Goal: Task Accomplishment & Management: Use online tool/utility

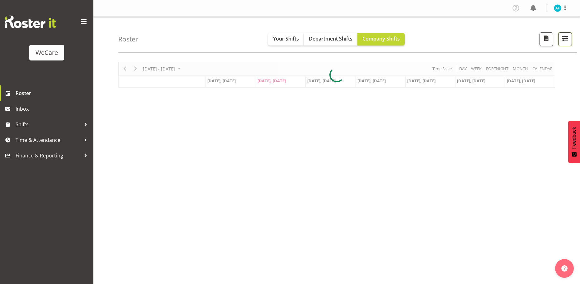
click at [565, 37] on span "button" at bounding box center [565, 38] width 8 height 8
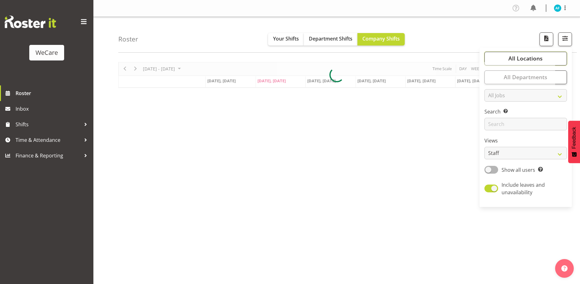
click at [520, 57] on span "All Locations" at bounding box center [526, 58] width 34 height 7
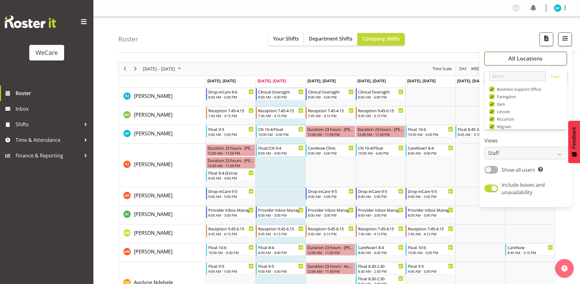
scroll to position [22, 0]
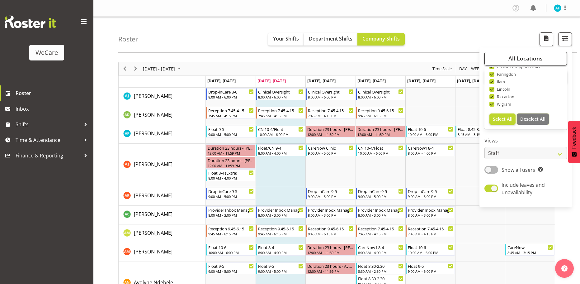
click at [530, 120] on span "Deselect All" at bounding box center [533, 119] width 25 height 6
checkbox input "false"
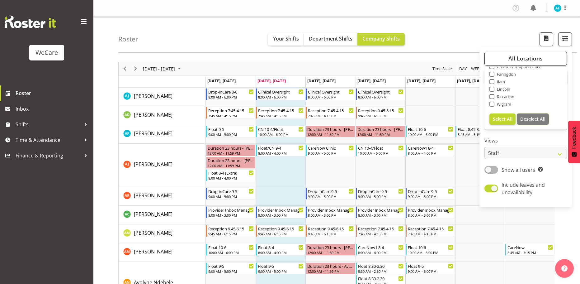
checkbox input "false"
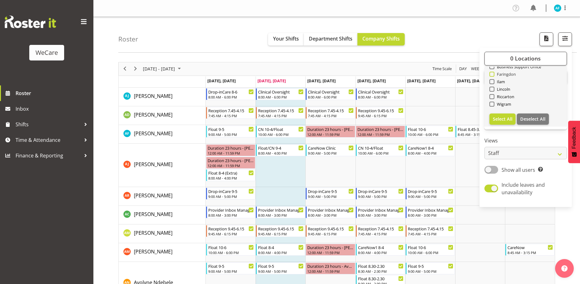
click at [497, 74] on span "Faringdon" at bounding box center [506, 74] width 22 height 5
click at [494, 74] on input "Faringdon" at bounding box center [492, 74] width 4 height 4
checkbox input "true"
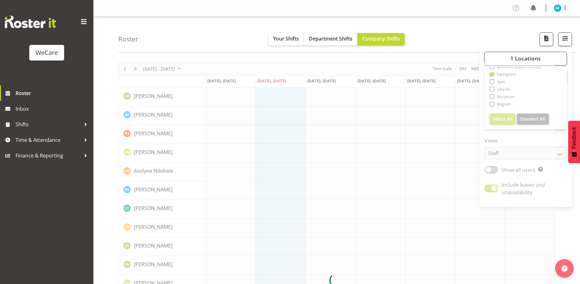
click at [333, 142] on div at bounding box center [336, 280] width 437 height 437
